Goal: Task Accomplishment & Management: Use online tool/utility

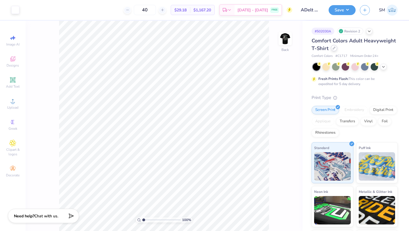
click at [335, 48] on icon at bounding box center [334, 48] width 3 height 3
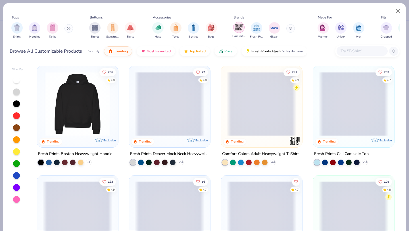
click at [236, 30] on img "filter for Comfort Colors" at bounding box center [239, 27] width 9 height 9
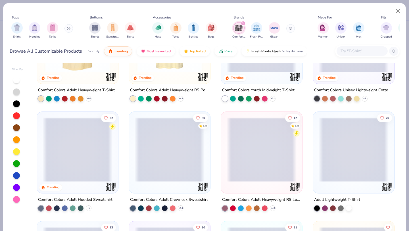
scroll to position [64, 0]
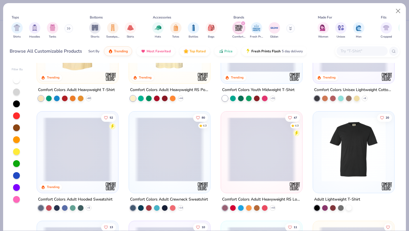
click at [248, 142] on div at bounding box center [261, 149] width 209 height 64
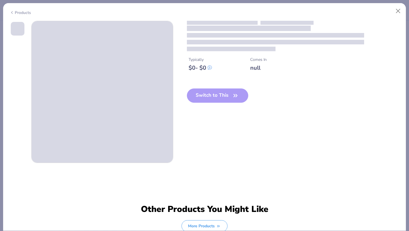
click at [204, 94] on div "Switch to This" at bounding box center [218, 99] width 62 height 23
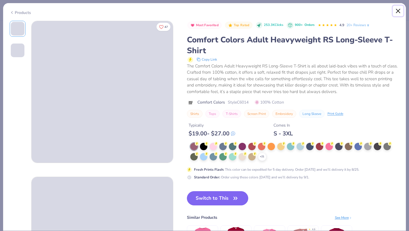
click at [397, 10] on button "Close" at bounding box center [398, 11] width 11 height 11
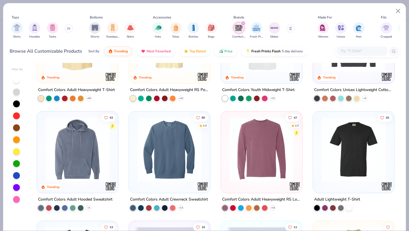
click at [254, 135] on img at bounding box center [262, 149] width 70 height 64
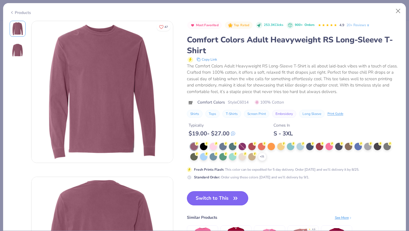
click at [217, 196] on button "Switch to This" at bounding box center [218, 198] width 62 height 14
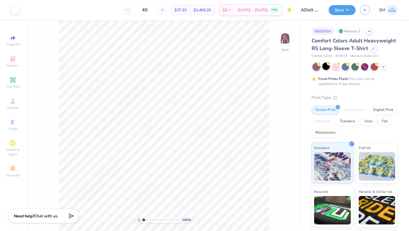
click at [326, 69] on div at bounding box center [325, 65] width 7 height 7
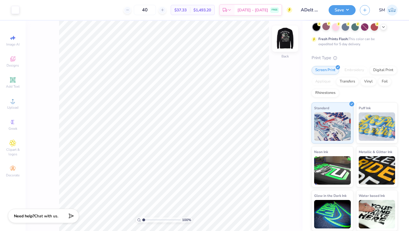
click at [286, 41] on img at bounding box center [285, 38] width 23 height 23
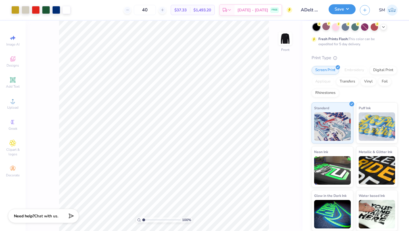
click at [340, 8] on button "Save" at bounding box center [342, 9] width 27 height 10
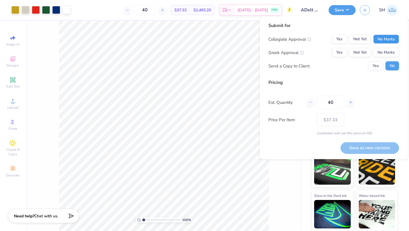
click at [387, 37] on button "No Marks" at bounding box center [386, 39] width 26 height 9
click at [344, 53] on button "Yes" at bounding box center [339, 52] width 15 height 9
click at [390, 67] on button "No" at bounding box center [392, 65] width 14 height 9
click at [310, 102] on line at bounding box center [310, 102] width 2 height 0
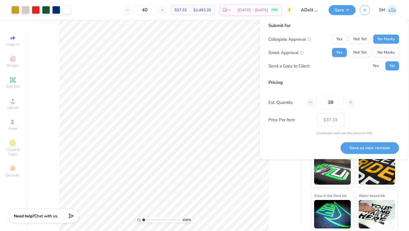
click at [310, 102] on line at bounding box center [310, 102] width 2 height 0
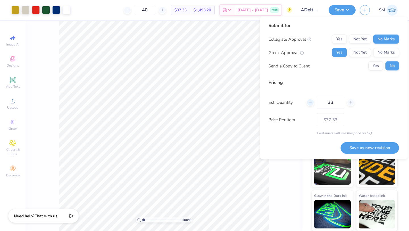
click at [310, 102] on line at bounding box center [310, 102] width 2 height 0
type input "30"
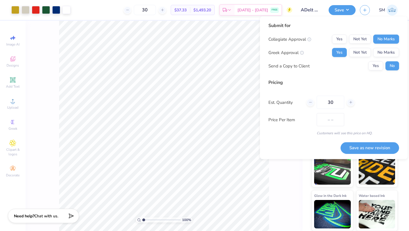
click at [358, 76] on div "Submit for Collegiate Approval Yes Not Yet No Marks Greek Approval Yes Not Yet …" at bounding box center [333, 78] width 131 height 113
click at [370, 147] on button "Save as new revision" at bounding box center [369, 148] width 58 height 12
type input "– –"
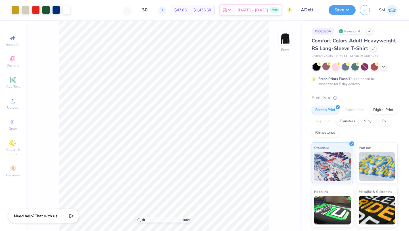
click at [162, 11] on line at bounding box center [162, 10] width 0 height 2
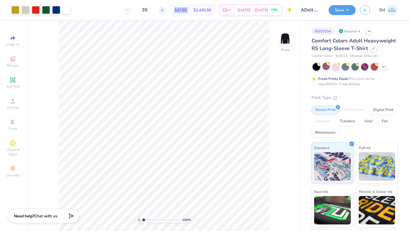
click at [162, 11] on line at bounding box center [162, 10] width 0 height 2
click at [163, 11] on div "39" at bounding box center [145, 10] width 43 height 10
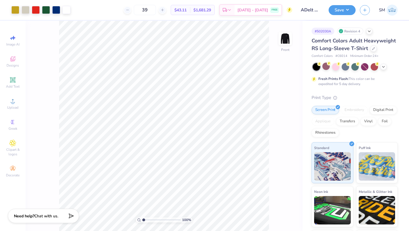
click at [167, 11] on div "39 $43.11 Per Item $1,681.29 Total Est. Delivery [DATE] - [DATE] FREE" at bounding box center [184, 10] width 218 height 20
click at [165, 10] on div at bounding box center [162, 10] width 8 height 8
type input "40"
